Goal: Find specific page/section: Find specific page/section

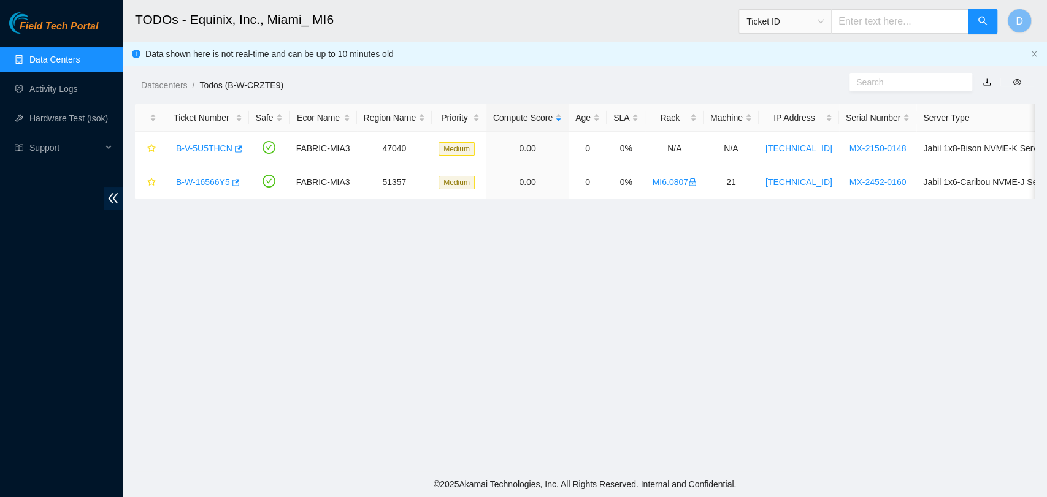
scroll to position [308, 0]
click at [80, 55] on link "Data Centers" at bounding box center [54, 60] width 50 height 10
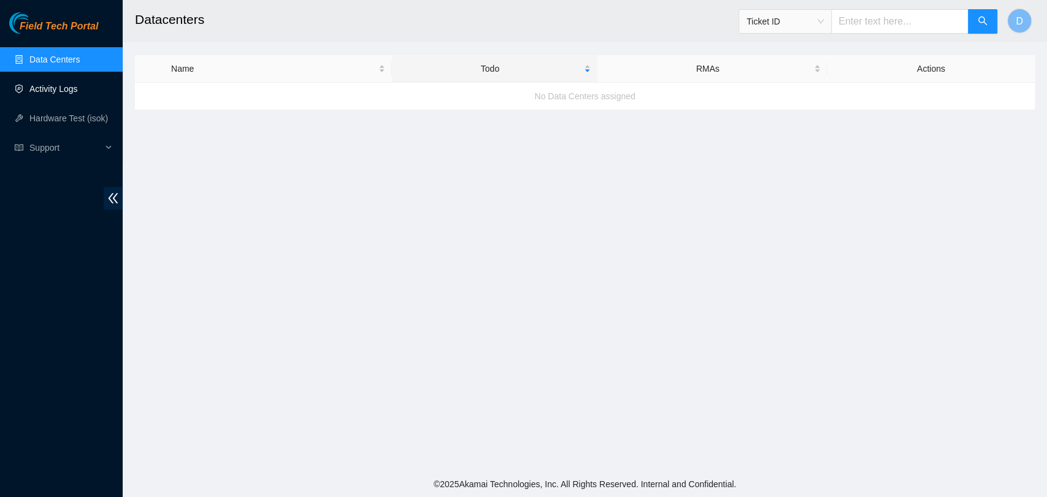
click at [39, 61] on link "Data Centers" at bounding box center [54, 60] width 50 height 10
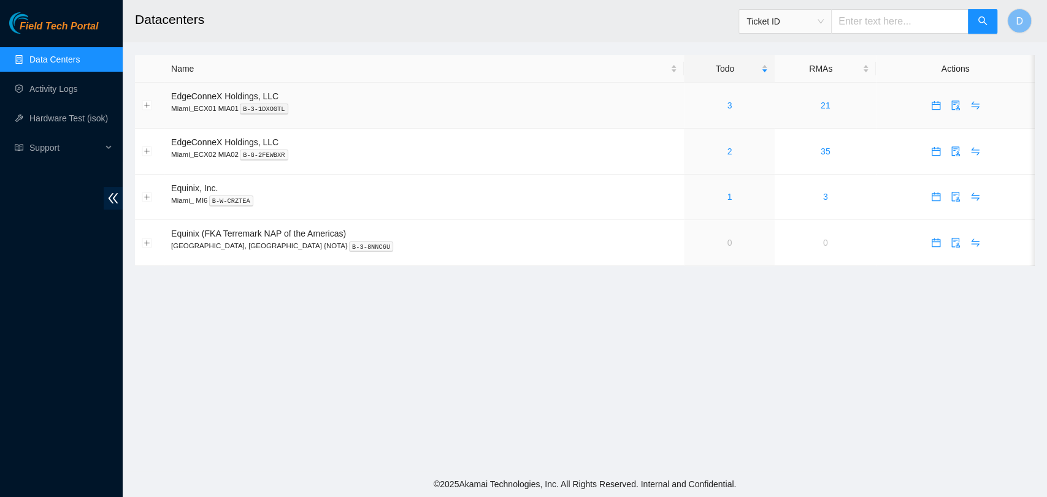
click at [692, 119] on td "3" at bounding box center [729, 106] width 91 height 46
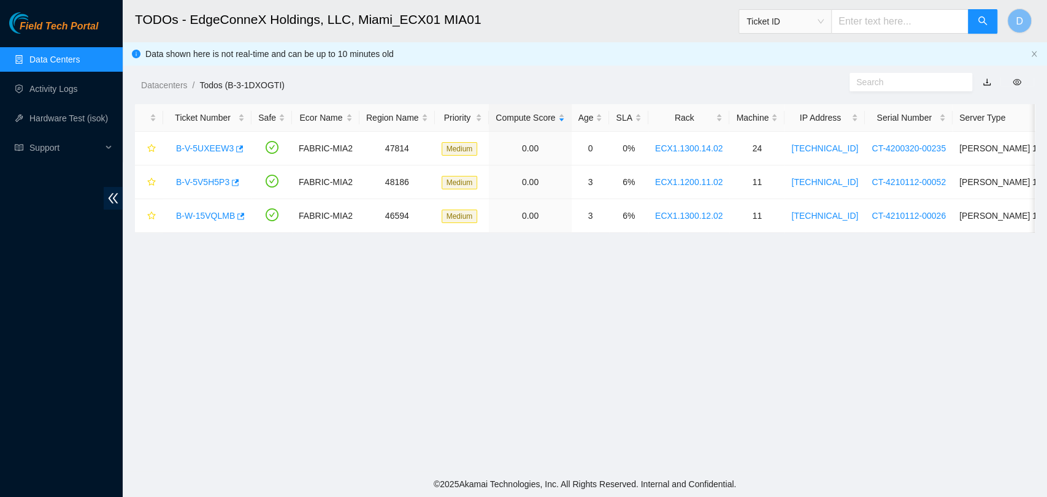
click at [55, 56] on link "Data Centers" at bounding box center [54, 60] width 50 height 10
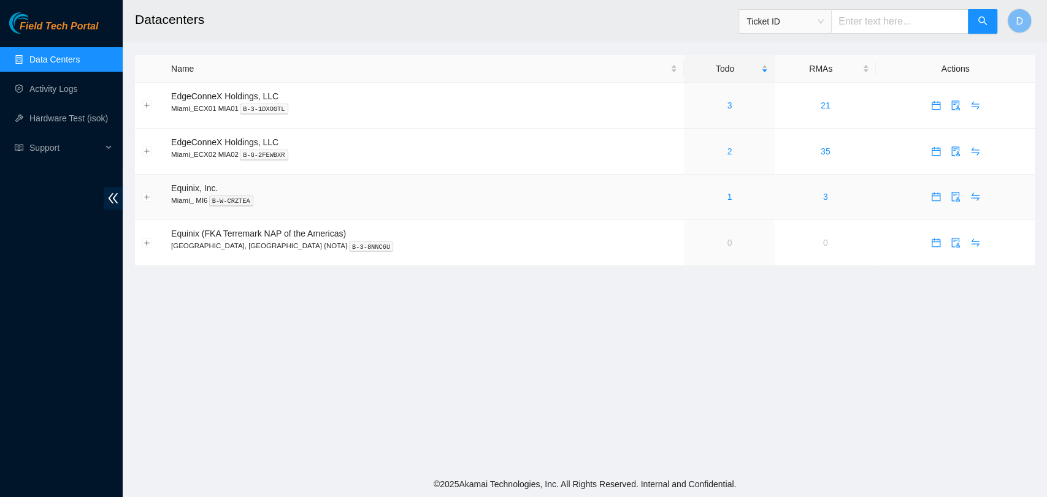
click at [691, 197] on div "1" at bounding box center [729, 196] width 77 height 13
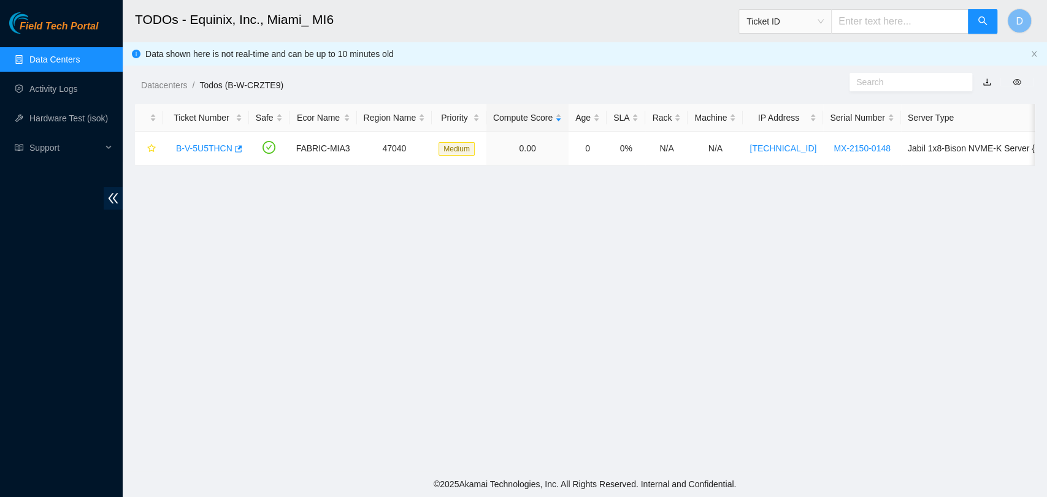
click at [34, 64] on link "Data Centers" at bounding box center [54, 60] width 50 height 10
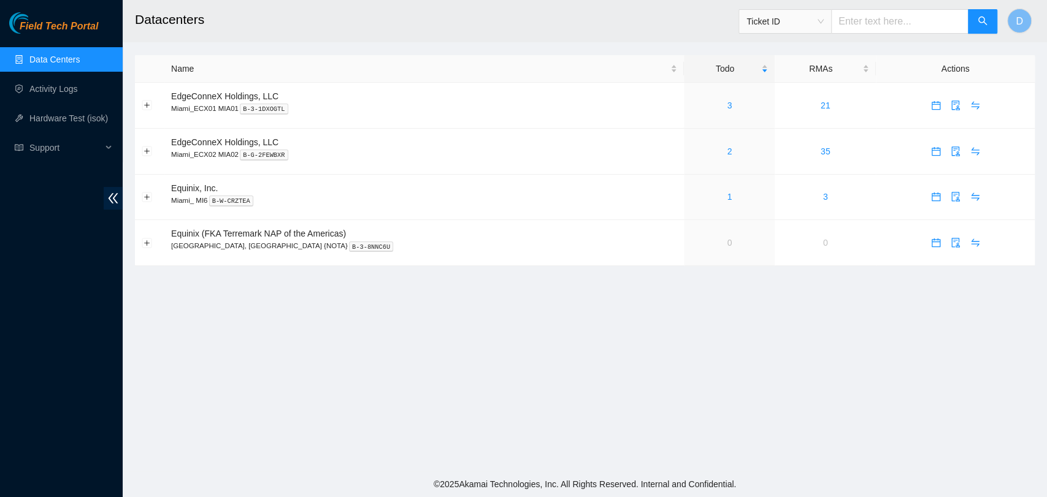
click at [63, 58] on link "Data Centers" at bounding box center [54, 60] width 50 height 10
click at [727, 101] on link "3" at bounding box center [729, 106] width 5 height 10
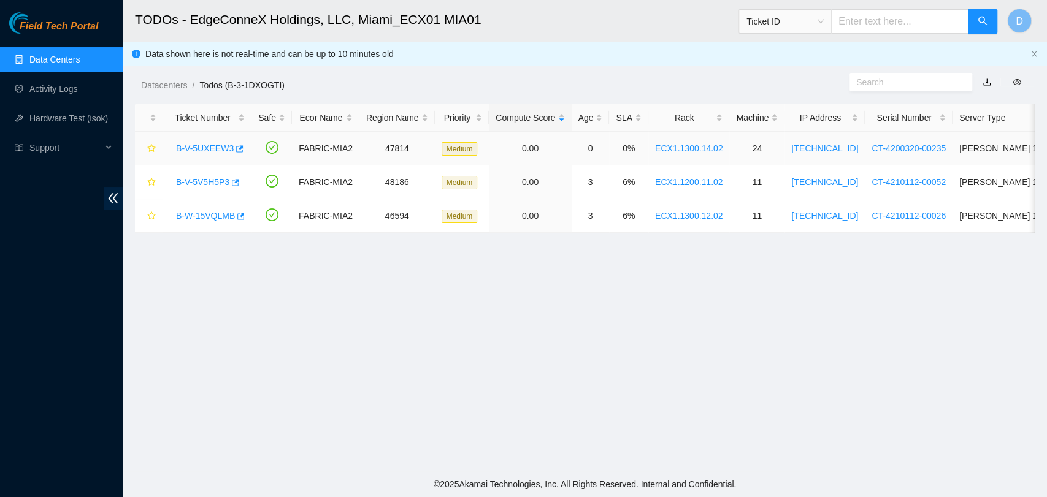
click at [213, 150] on link "B-V-5UXEEW3" at bounding box center [205, 149] width 58 height 10
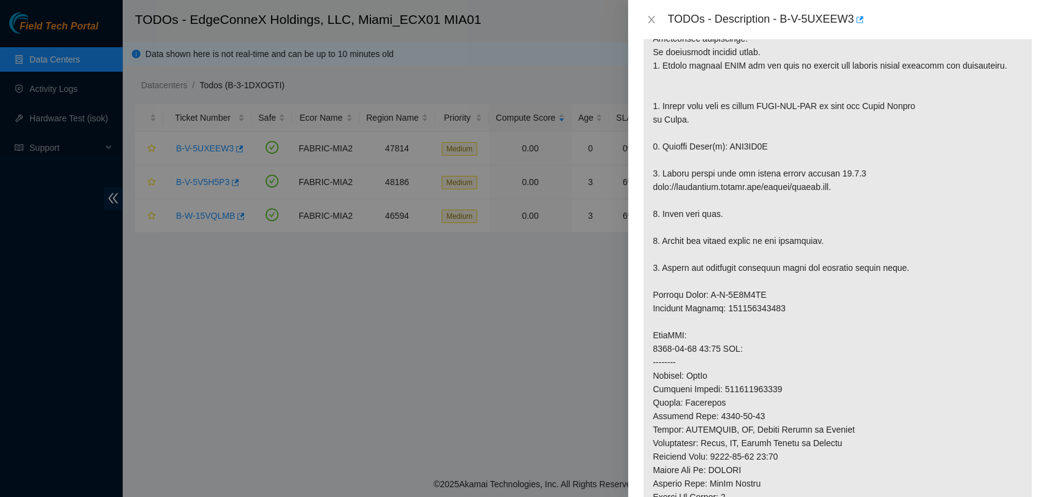
scroll to position [272, 0]
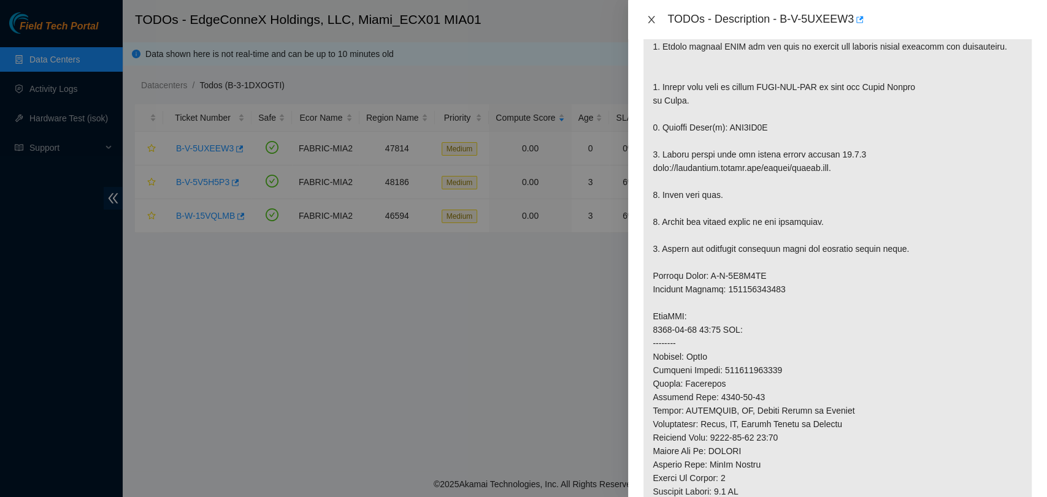
click at [645, 21] on button "Close" at bounding box center [651, 20] width 17 height 12
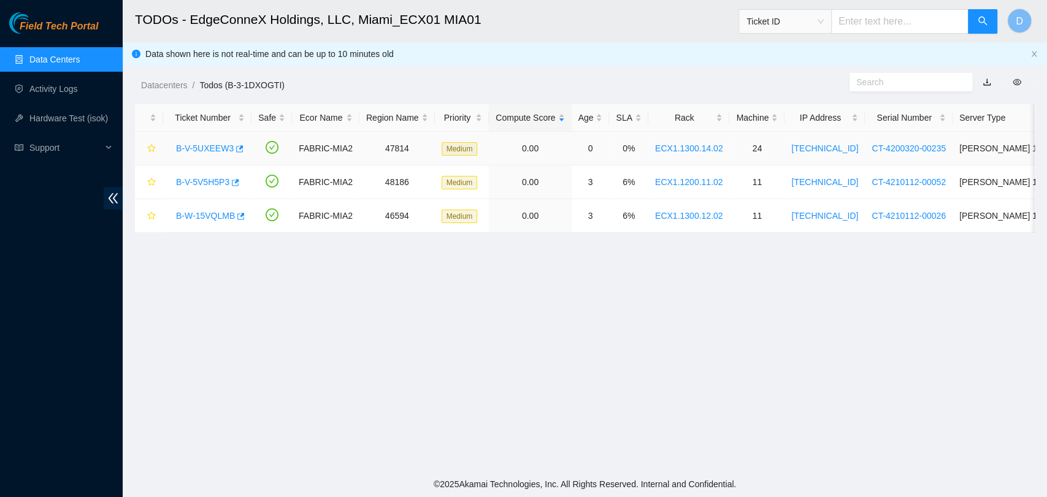
scroll to position [304, 0]
click at [194, 175] on div "B-V-5V5H5P3" at bounding box center [207, 182] width 75 height 20
click at [202, 183] on link "B-V-5V5H5P3" at bounding box center [202, 182] width 53 height 10
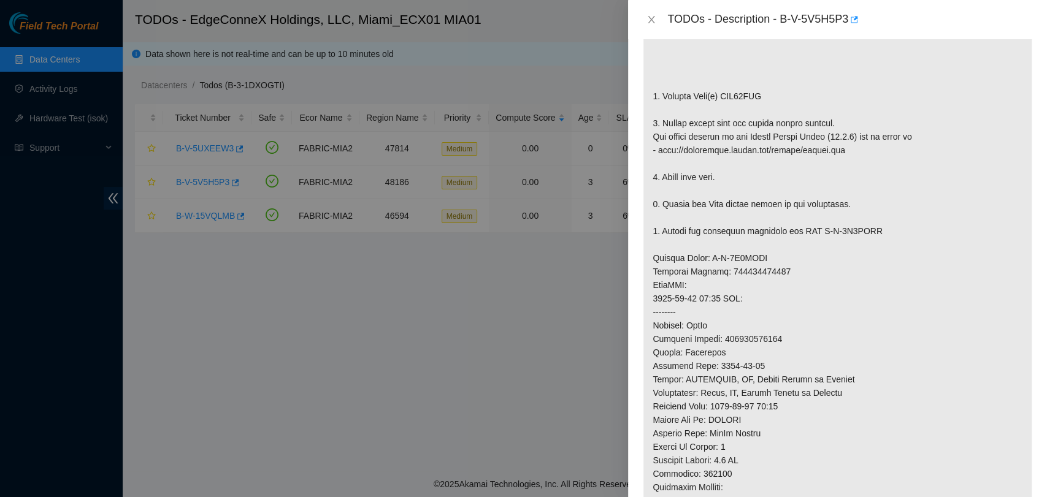
scroll to position [272, 0]
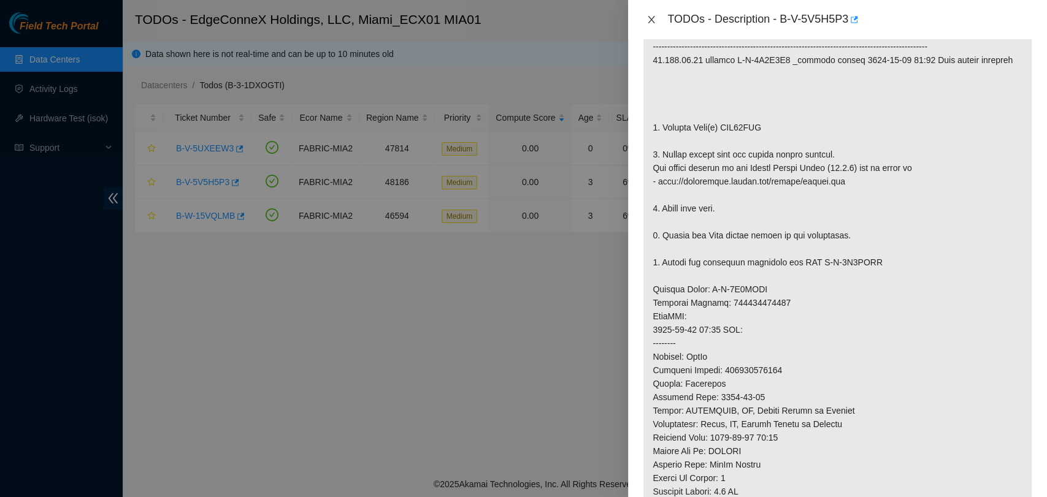
click at [646, 23] on icon "close" at bounding box center [651, 20] width 10 height 10
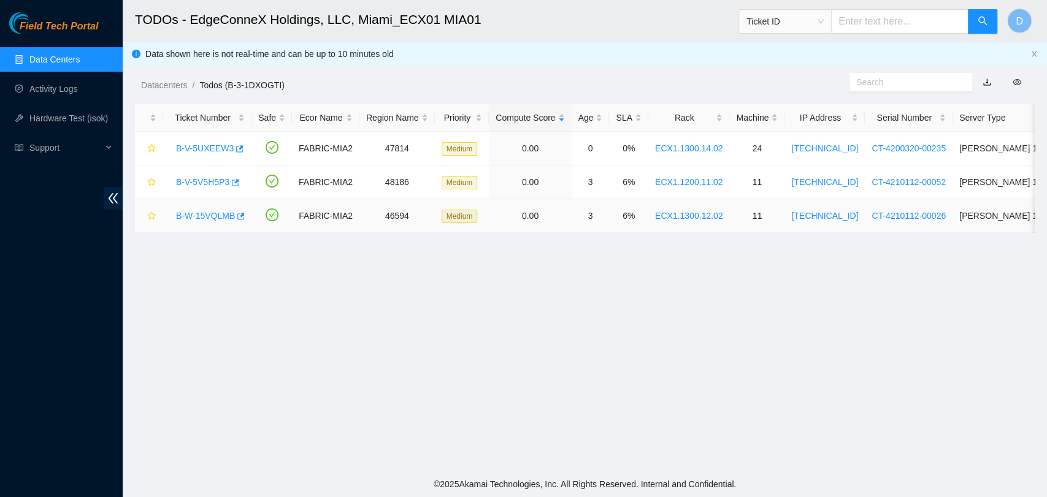
click at [196, 215] on link "B-W-15VQLMB" at bounding box center [205, 216] width 59 height 10
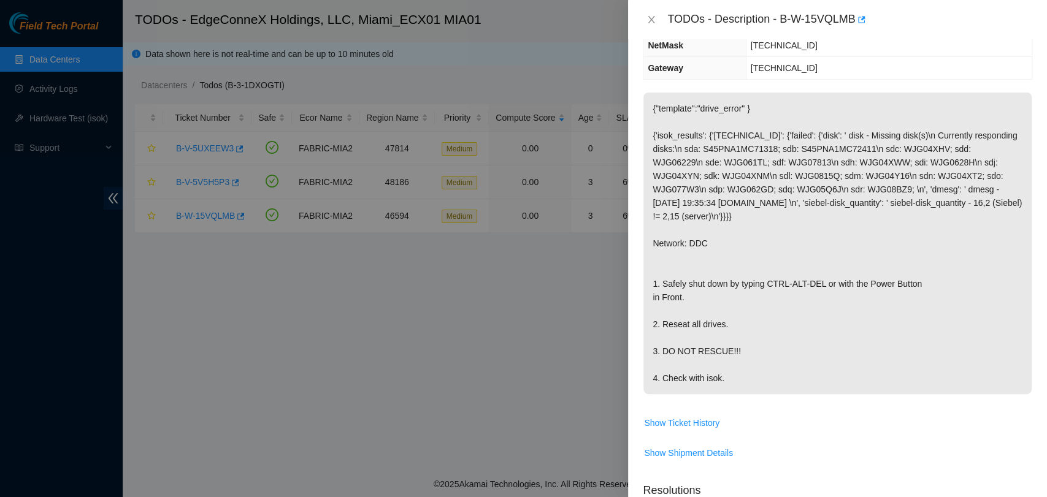
scroll to position [136, 0]
click at [652, 20] on icon "close" at bounding box center [651, 20] width 10 height 10
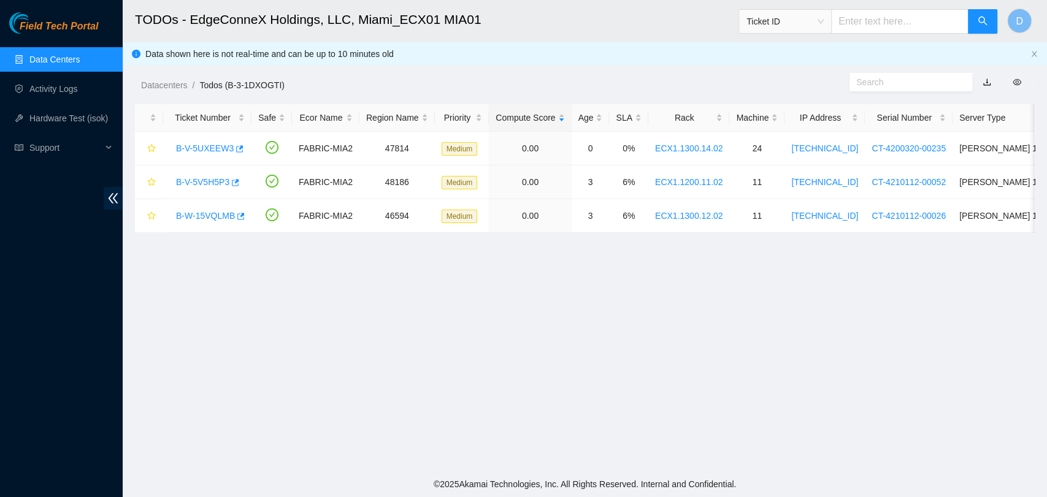
scroll to position [190, 0]
